Goal: Task Accomplishment & Management: Use online tool/utility

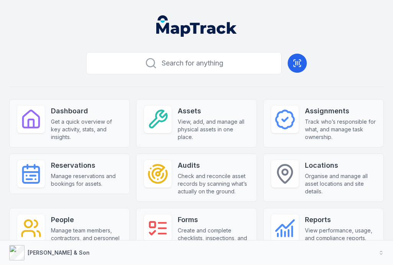
click at [297, 60] on icon at bounding box center [297, 63] width 9 height 9
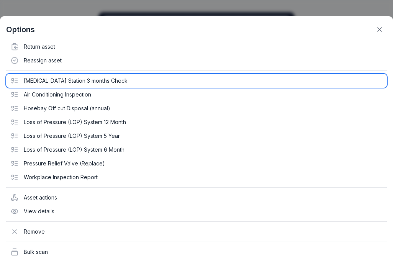
click at [132, 83] on div "[MEDICAL_DATA] Station 3 months Check" at bounding box center [196, 81] width 381 height 14
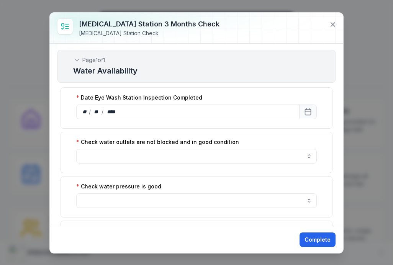
click at [334, 29] on button at bounding box center [332, 24] width 15 height 15
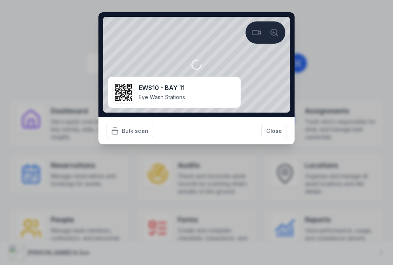
click at [181, 89] on strong "EWS10 - BAY 11" at bounding box center [162, 87] width 46 height 9
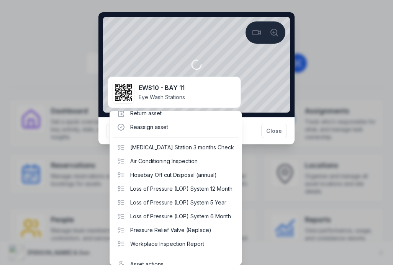
scroll to position [7, 0]
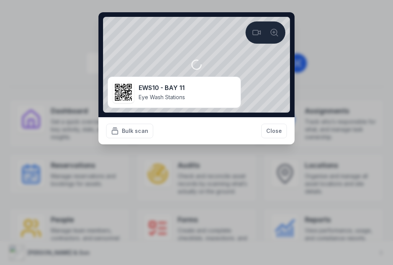
click at [272, 124] on button "Close" at bounding box center [274, 131] width 26 height 15
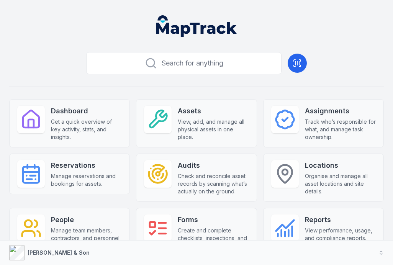
click at [301, 61] on icon at bounding box center [297, 63] width 9 height 9
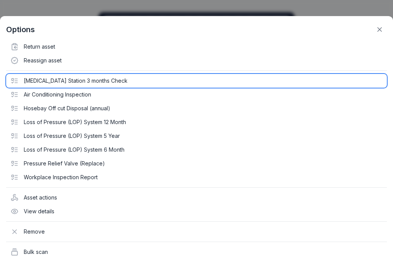
click at [46, 77] on div "[MEDICAL_DATA] Station 3 months Check" at bounding box center [196, 81] width 381 height 14
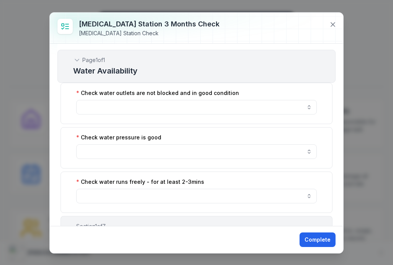
scroll to position [48, 0]
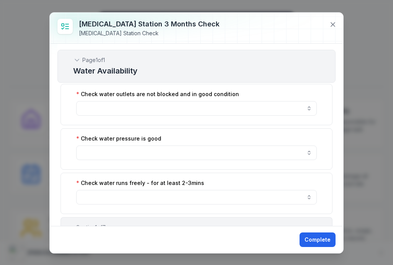
click at [134, 158] on button "button" at bounding box center [196, 152] width 240 height 15
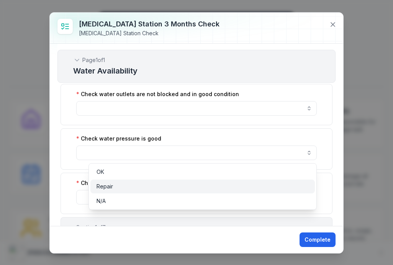
click at [116, 185] on div "Repair" at bounding box center [202, 187] width 213 height 8
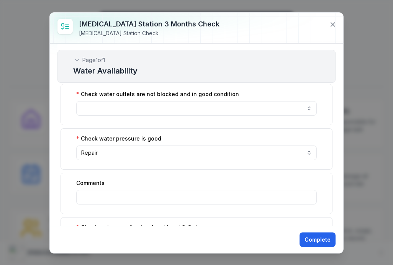
click at [142, 151] on button "Repair ******" at bounding box center [196, 152] width 240 height 15
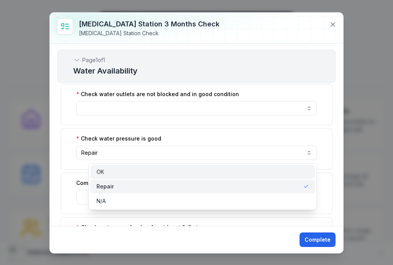
click at [110, 173] on div "OK" at bounding box center [202, 172] width 213 height 8
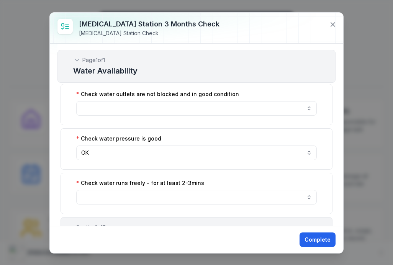
click at [108, 149] on button "OK **" at bounding box center [196, 152] width 240 height 15
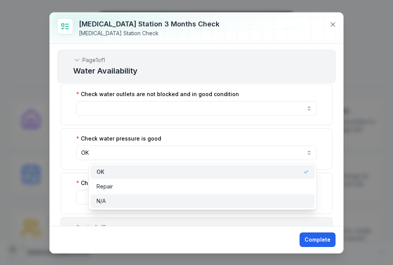
click at [100, 200] on span "N/A" at bounding box center [100, 201] width 9 height 8
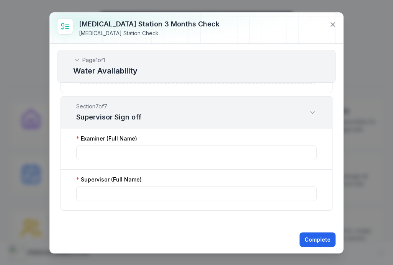
scroll to position [1033, 0]
click at [332, 23] on icon at bounding box center [333, 25] width 8 height 8
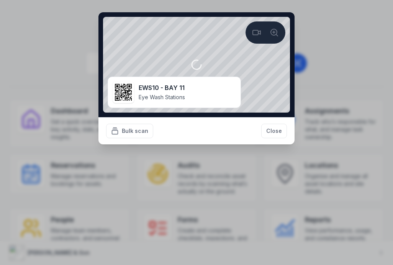
click at [277, 125] on button "Close" at bounding box center [274, 131] width 26 height 15
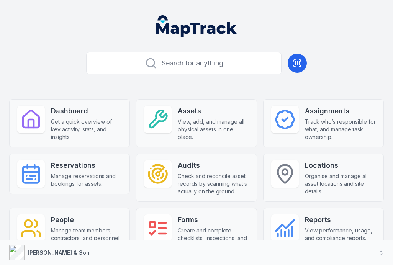
click at [186, 121] on span "View, add, and manage all physical assets in one place." at bounding box center [213, 129] width 71 height 23
